Goal: Check status

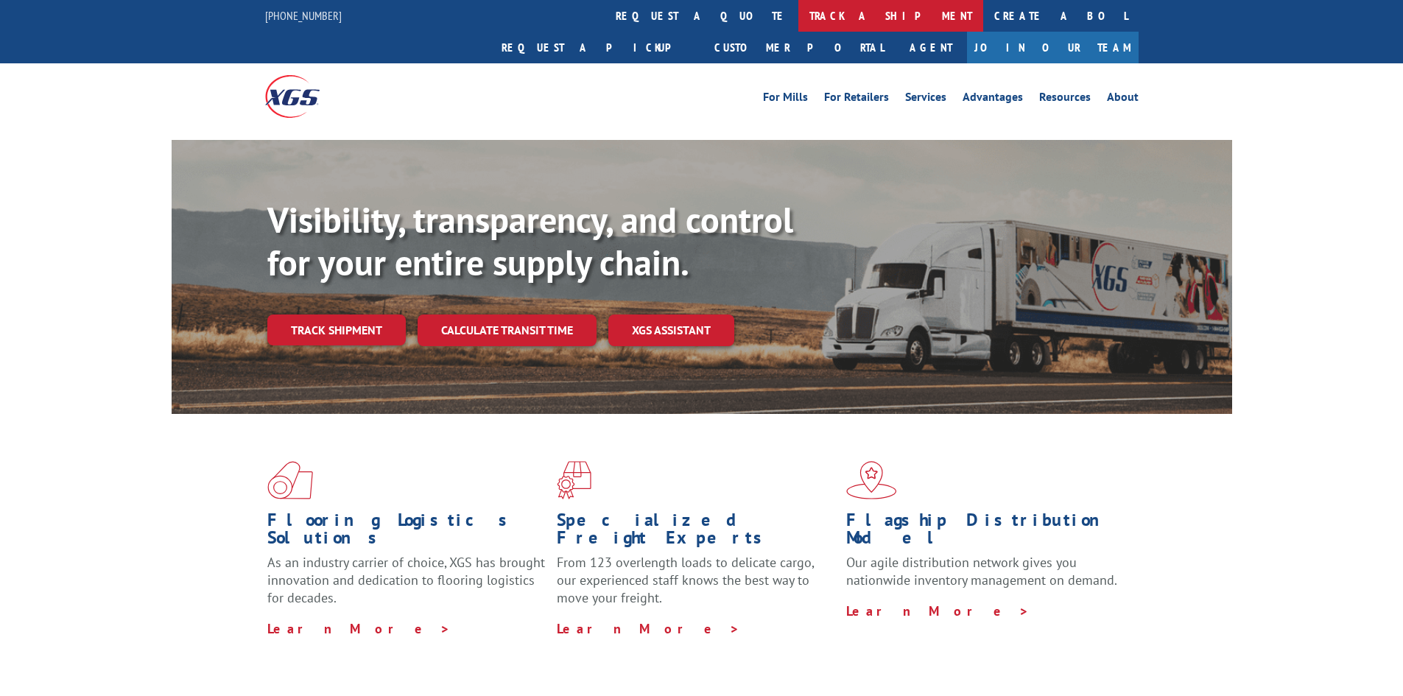
click at [798, 18] on link "track a shipment" at bounding box center [890, 16] width 185 height 32
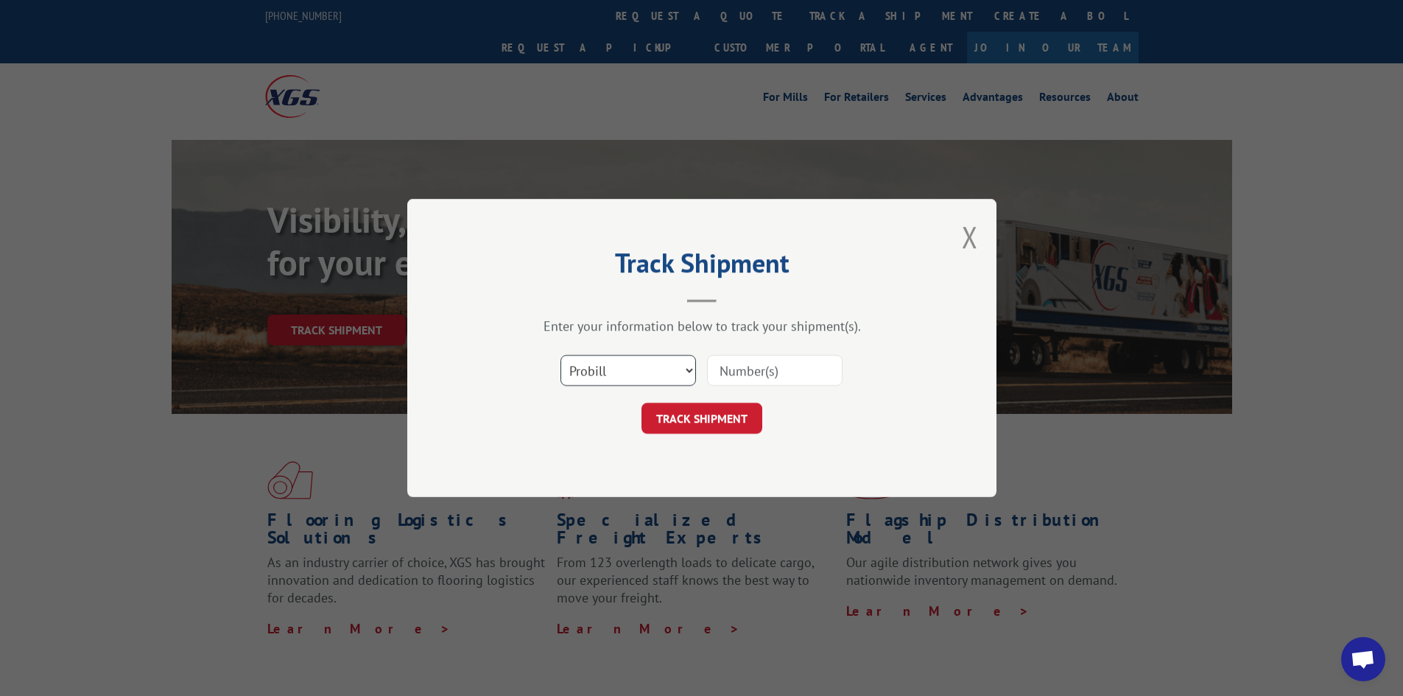
click at [610, 378] on select "Select category... Probill BOL PO" at bounding box center [627, 370] width 135 height 31
select select "bol"
click at [560, 355] on select "Select category... Probill BOL PO" at bounding box center [627, 370] width 135 height 31
click at [742, 374] on input at bounding box center [774, 370] width 135 height 31
type input "2862956"
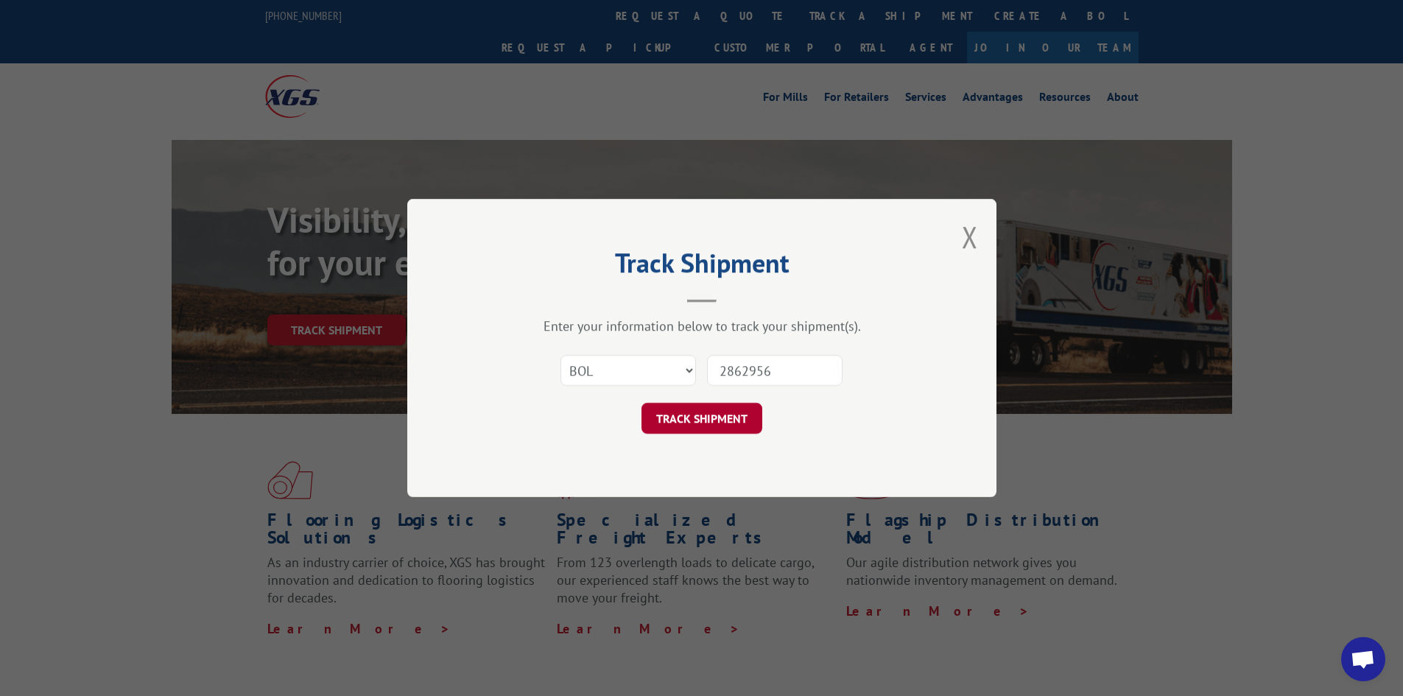
click at [739, 419] on button "TRACK SHIPMENT" at bounding box center [701, 418] width 121 height 31
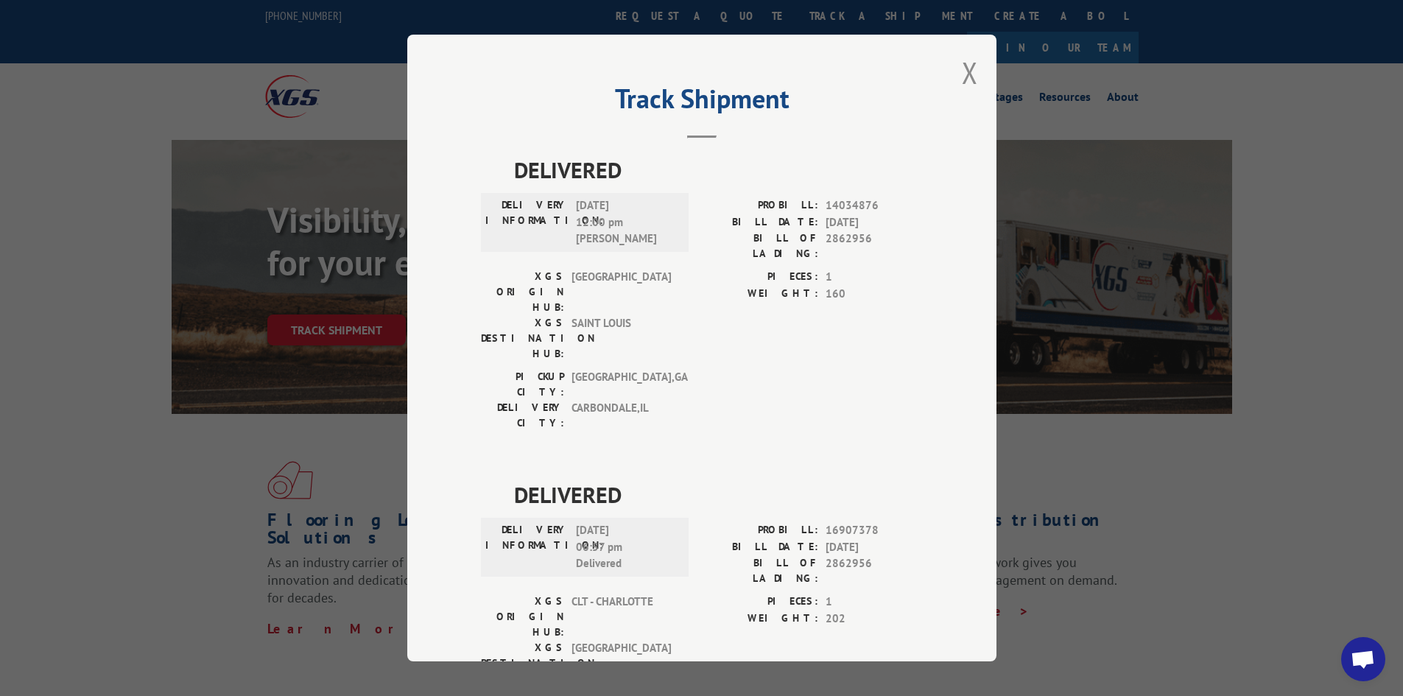
click at [978, 71] on div "Track Shipment DELIVERED DELIVERY INFORMATION: [DATE] 12:00 pm [PERSON_NAME]: 1…" at bounding box center [701, 348] width 589 height 627
click at [969, 72] on button "Close modal" at bounding box center [970, 72] width 16 height 39
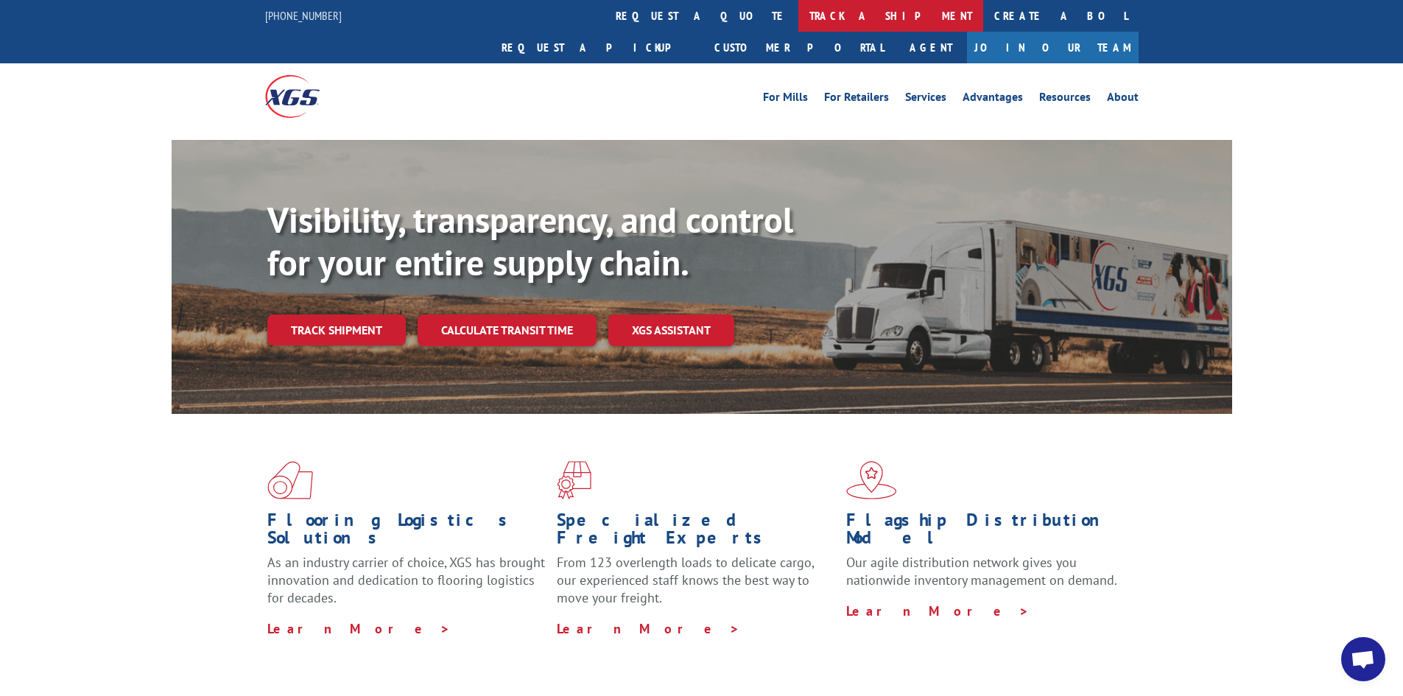
click at [798, 13] on link "track a shipment" at bounding box center [890, 16] width 185 height 32
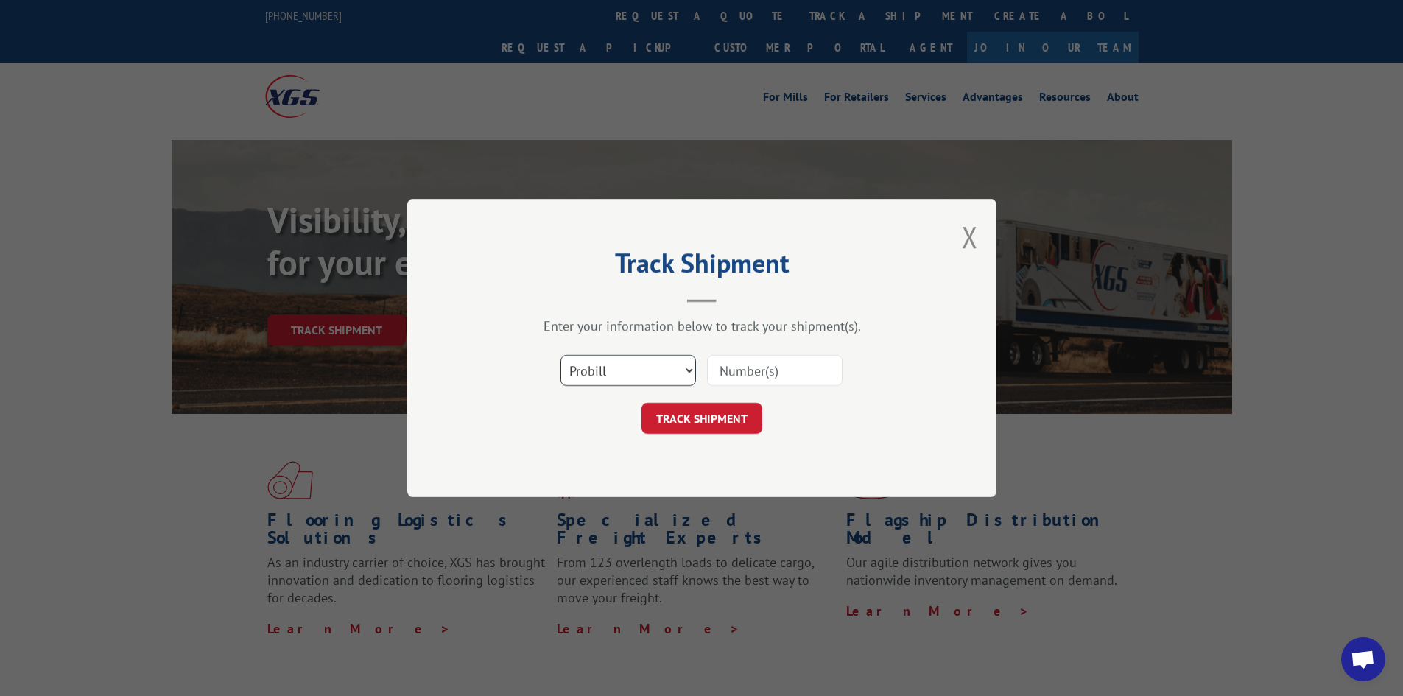
click at [621, 376] on select "Select category... Probill BOL PO" at bounding box center [627, 370] width 135 height 31
select select "bol"
click at [560, 355] on select "Select category... Probill BOL PO" at bounding box center [627, 370] width 135 height 31
click at [783, 361] on input at bounding box center [774, 370] width 135 height 31
type input "2870952"
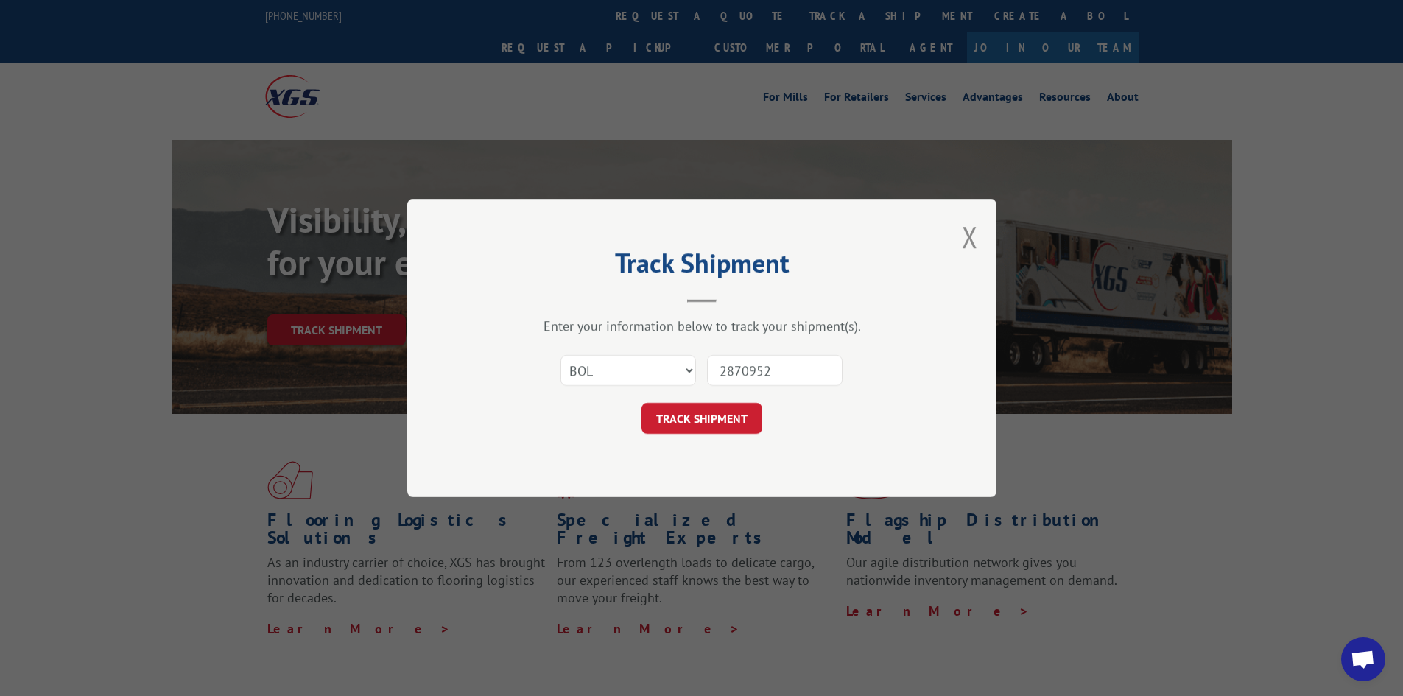
click button "TRACK SHIPMENT" at bounding box center [701, 418] width 121 height 31
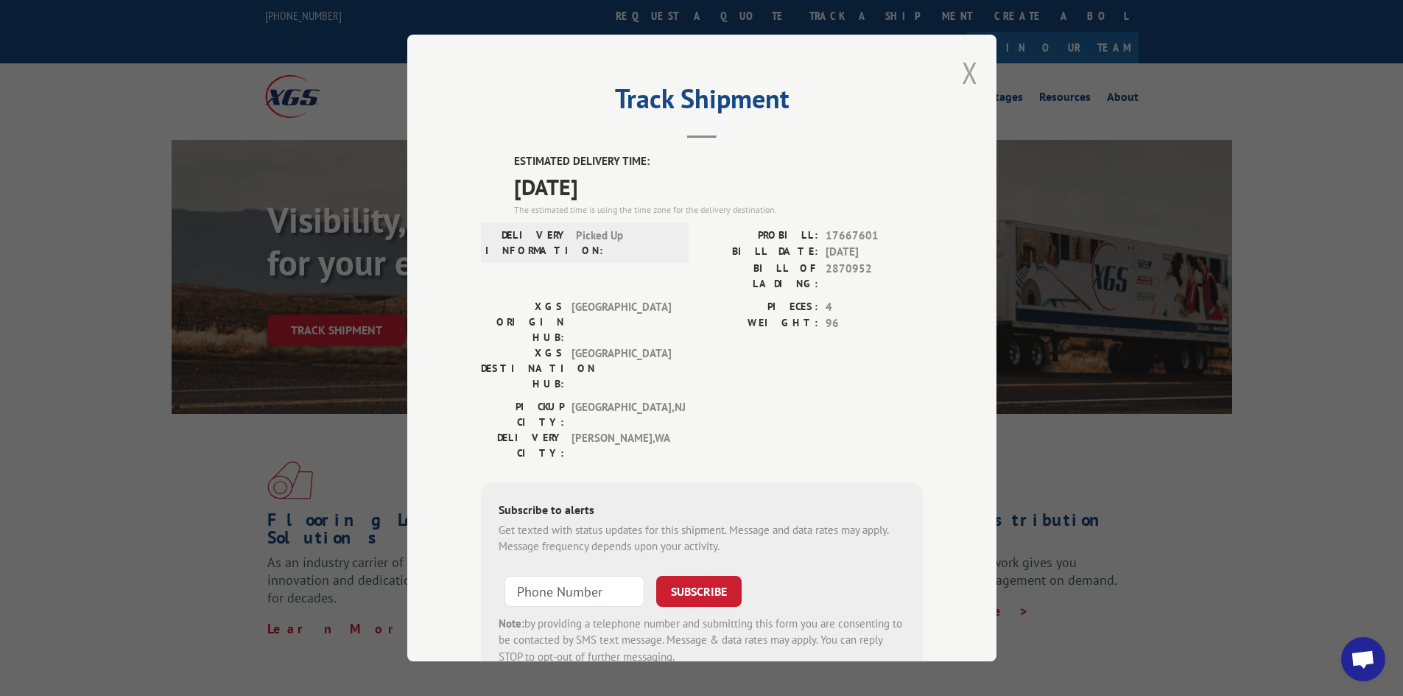
click at [967, 71] on button "Close modal" at bounding box center [970, 72] width 16 height 39
